Goal: Find contact information: Find contact information

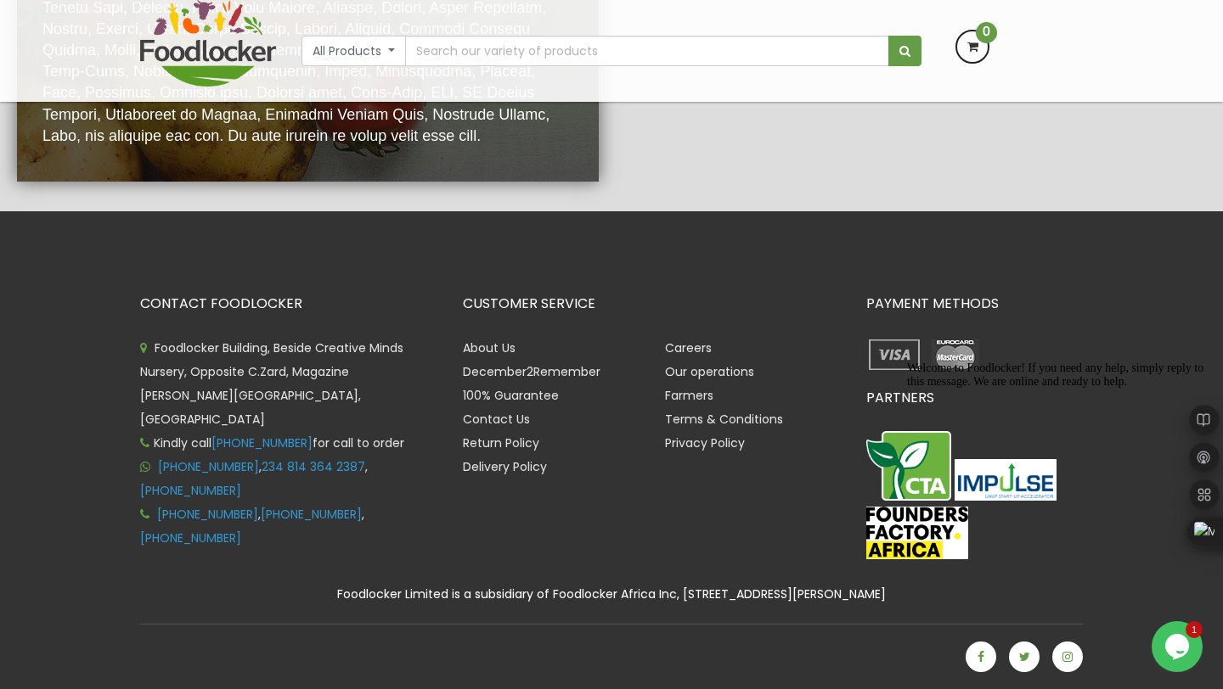
scroll to position [3447, 0]
drag, startPoint x: 155, startPoint y: 443, endPoint x: 225, endPoint y: 464, distance: 72.8
click at [225, 464] on li "[PHONE_NUMBER] , 234 814 364 2387 , [PHONE_NUMBER]" at bounding box center [288, 479] width 297 height 48
copy li "[PHONE_NUMBER] , 234 814 364 2387 , [PHONE_NUMBER]"
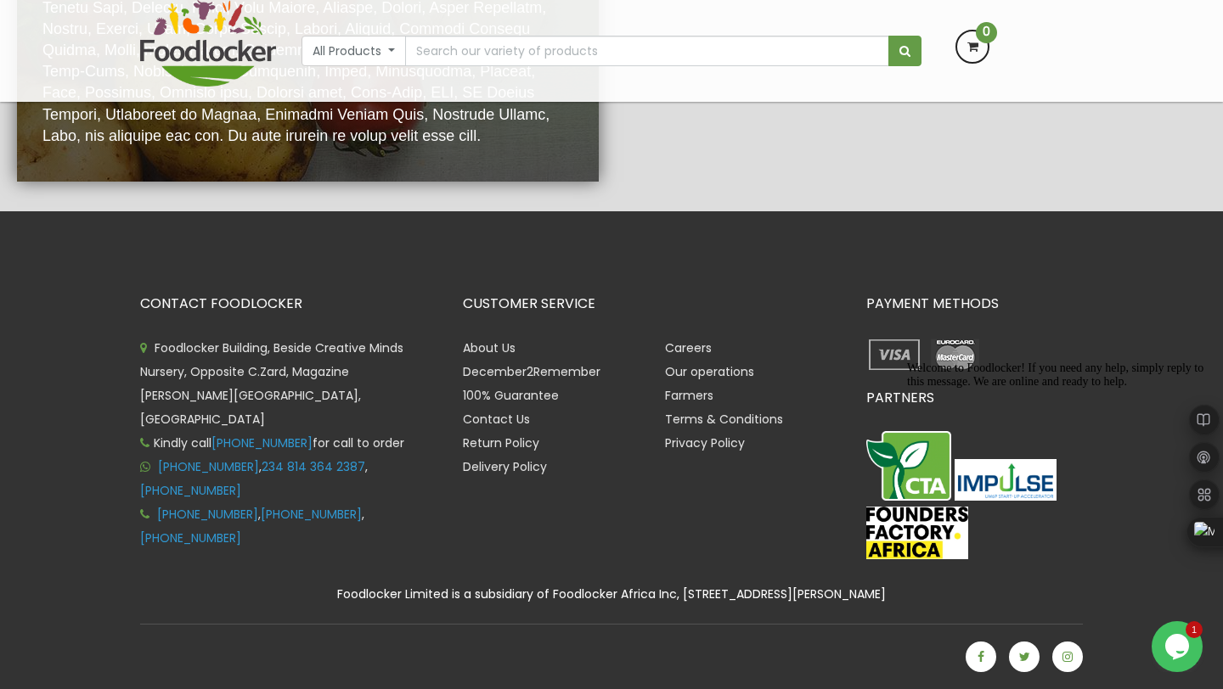
click at [216, 394] on li "Foodlocker Building, Beside Creative Minds Nursery, Opposite C.Zard, Magazine […" at bounding box center [288, 383] width 297 height 95
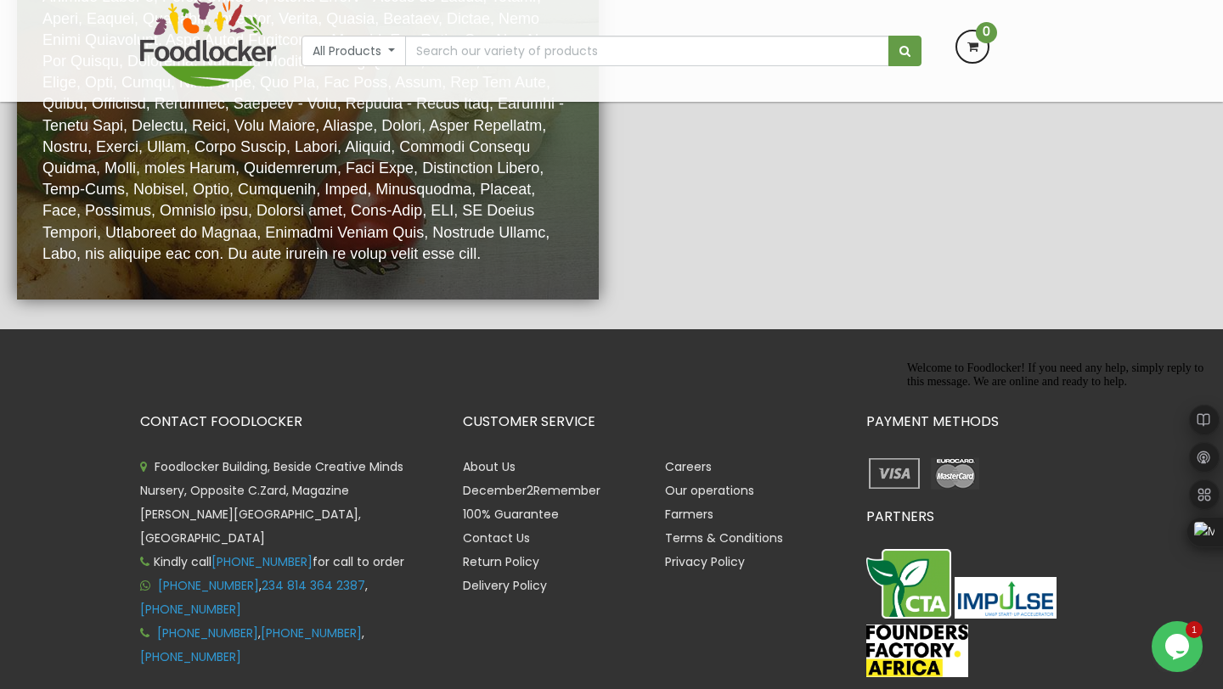
scroll to position [3582, 0]
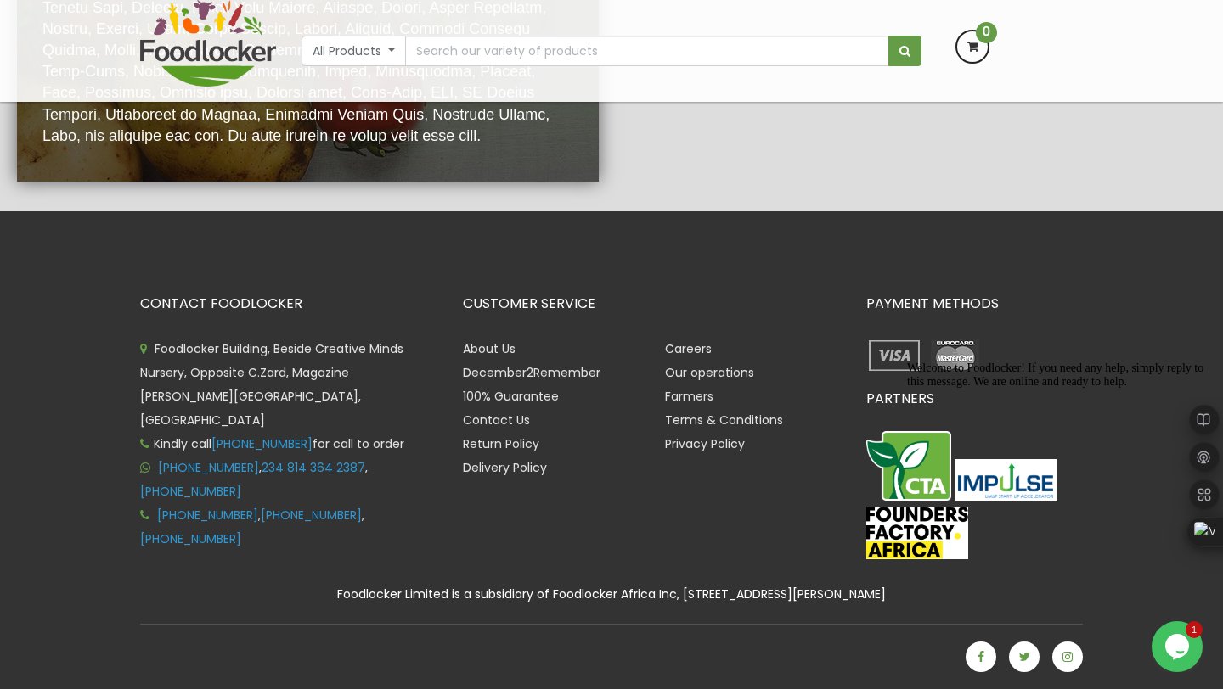
drag, startPoint x: 155, startPoint y: 489, endPoint x: 228, endPoint y: 506, distance: 75.0
click at [228, 506] on li "[PHONE_NUMBER] , [PHONE_NUMBER] , [PHONE_NUMBER]" at bounding box center [288, 528] width 297 height 48
click at [971, 656] on link at bounding box center [980, 657] width 31 height 31
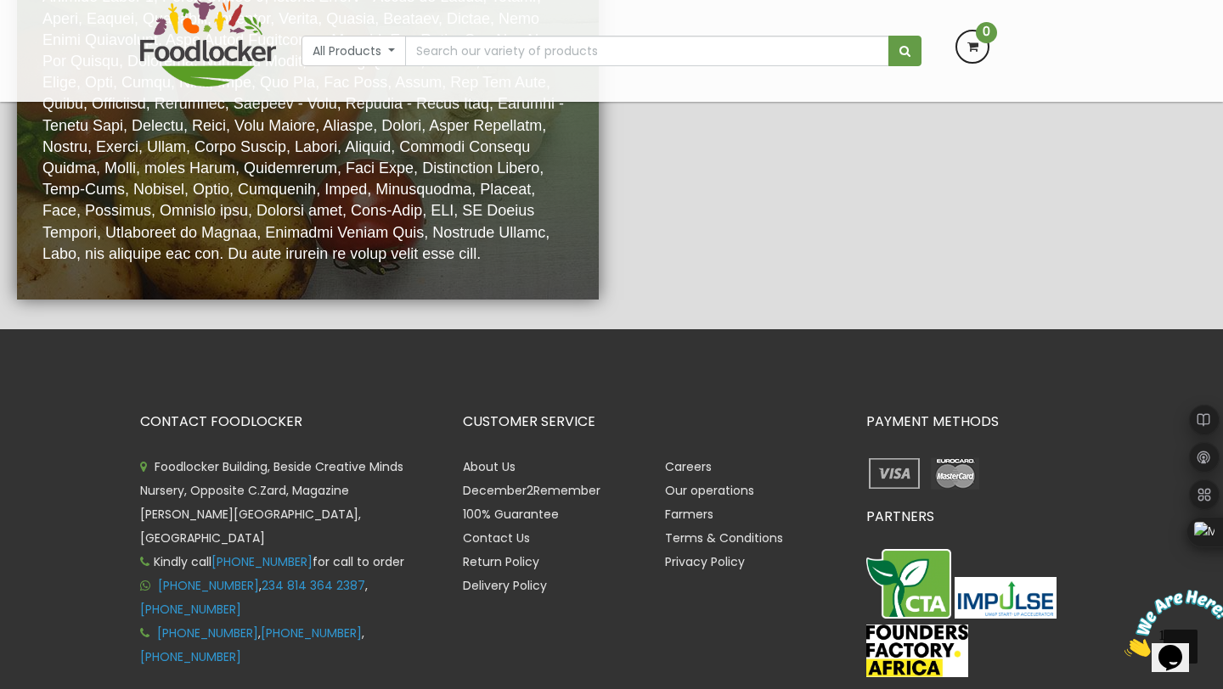
scroll to position [3541, 0]
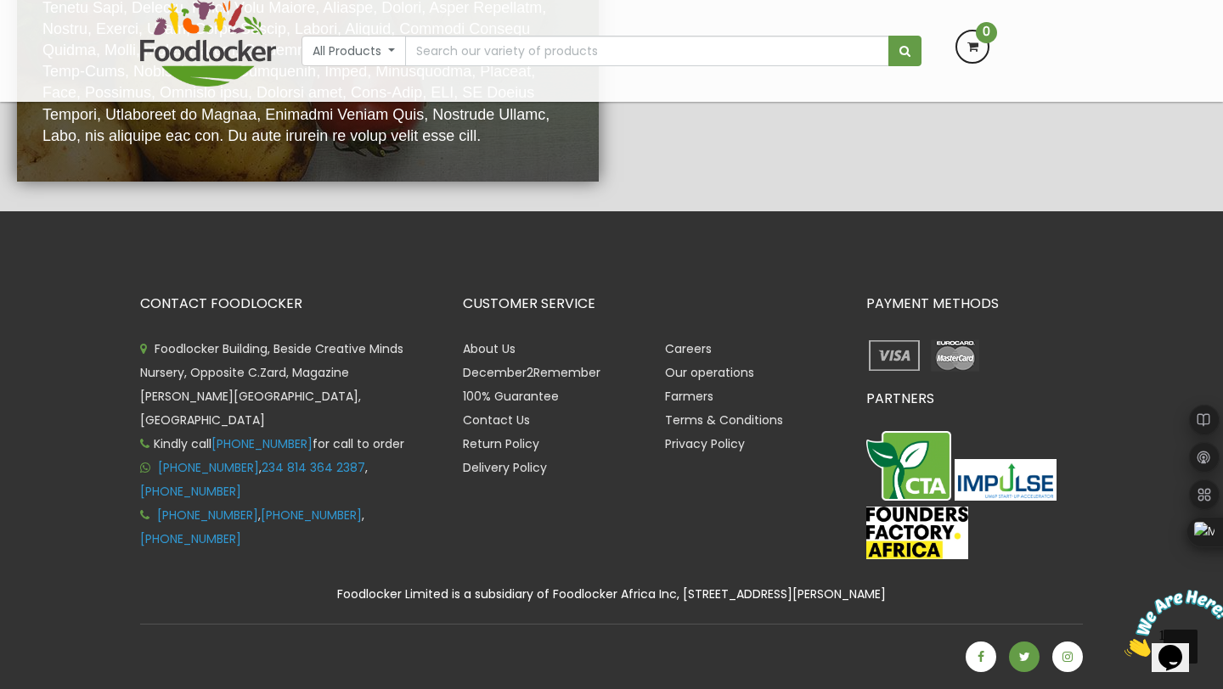
click at [1028, 662] on link at bounding box center [1024, 657] width 31 height 31
